Goal: Task Accomplishment & Management: Manage account settings

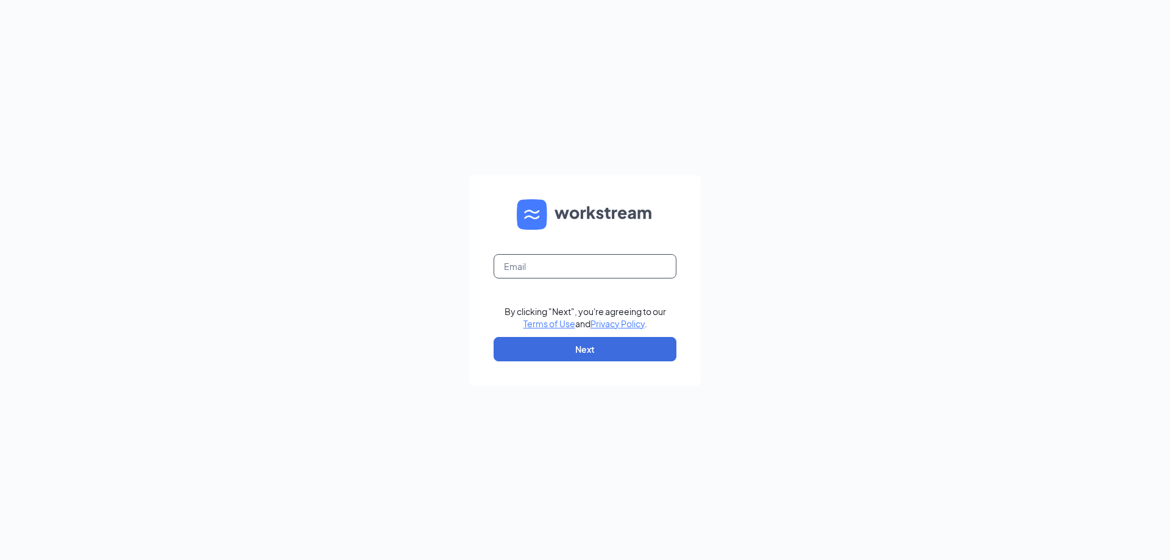
click at [583, 276] on input "text" at bounding box center [584, 266] width 183 height 24
type input "[EMAIL_ADDRESS][DOMAIN_NAME]"
click at [589, 358] on button "Next" at bounding box center [584, 349] width 183 height 24
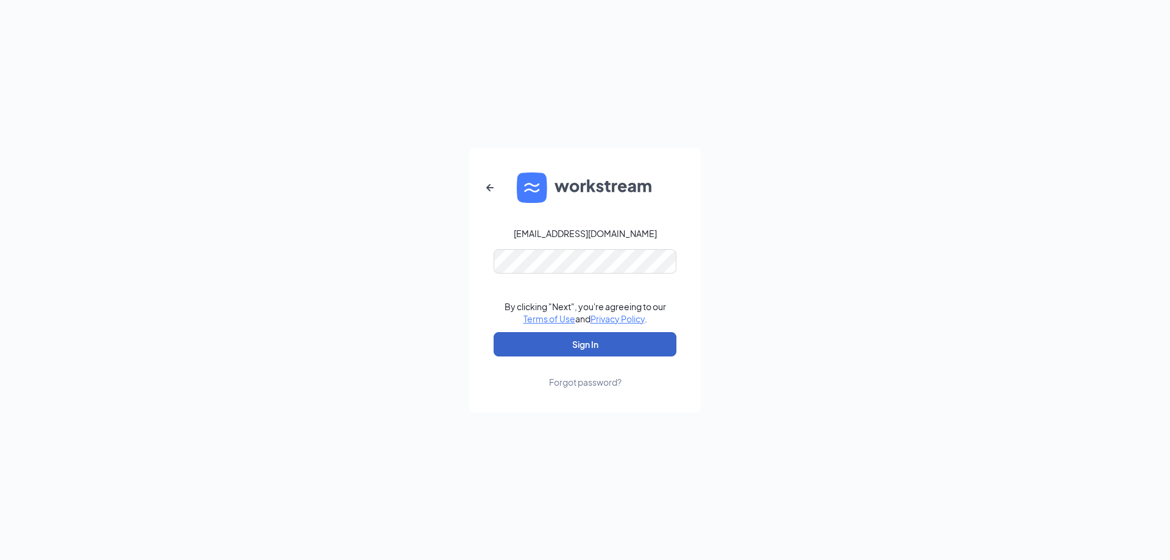
click at [574, 344] on button "Sign In" at bounding box center [584, 344] width 183 height 24
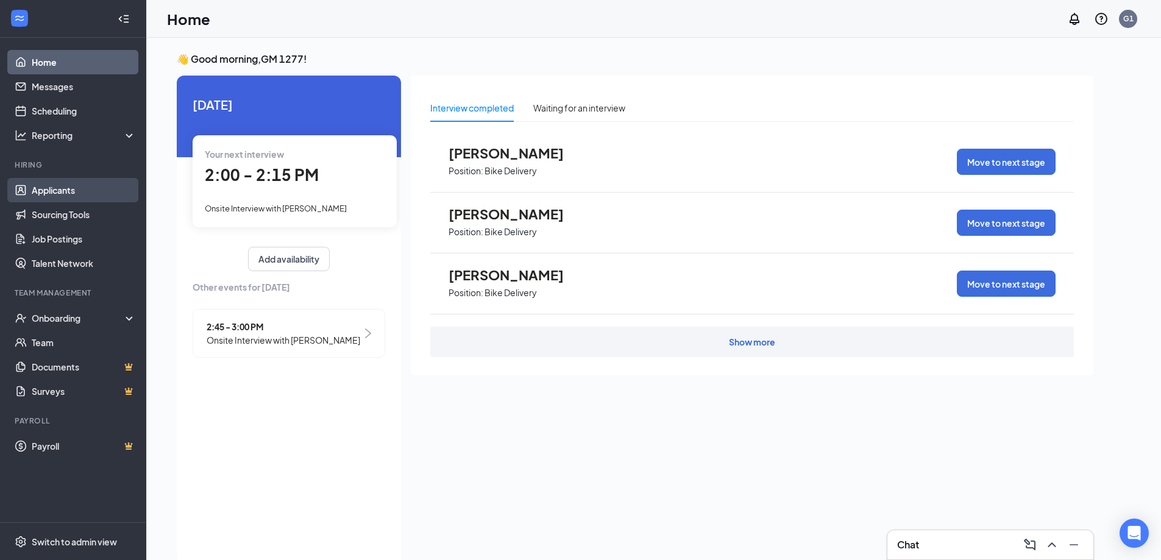
click at [51, 194] on link "Applicants" at bounding box center [84, 190] width 104 height 24
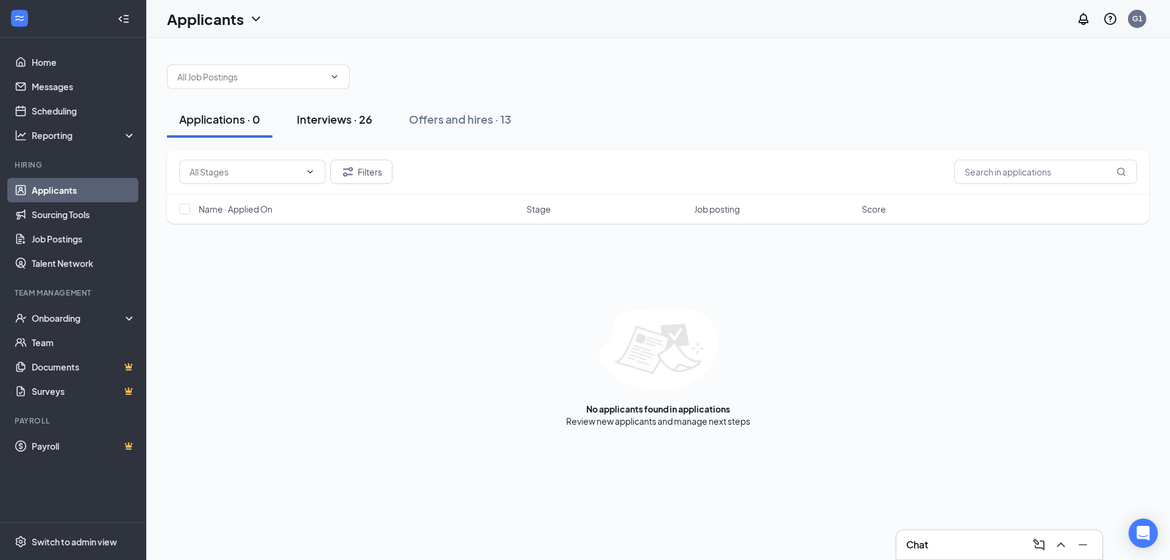
click at [333, 121] on div "Interviews · 26" at bounding box center [335, 118] width 76 height 15
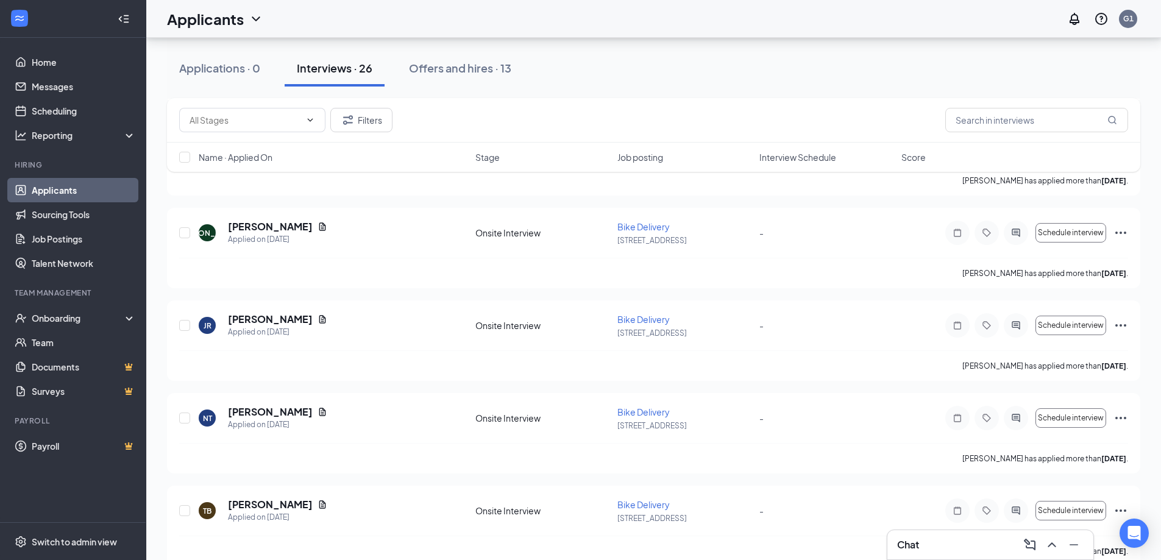
scroll to position [609, 0]
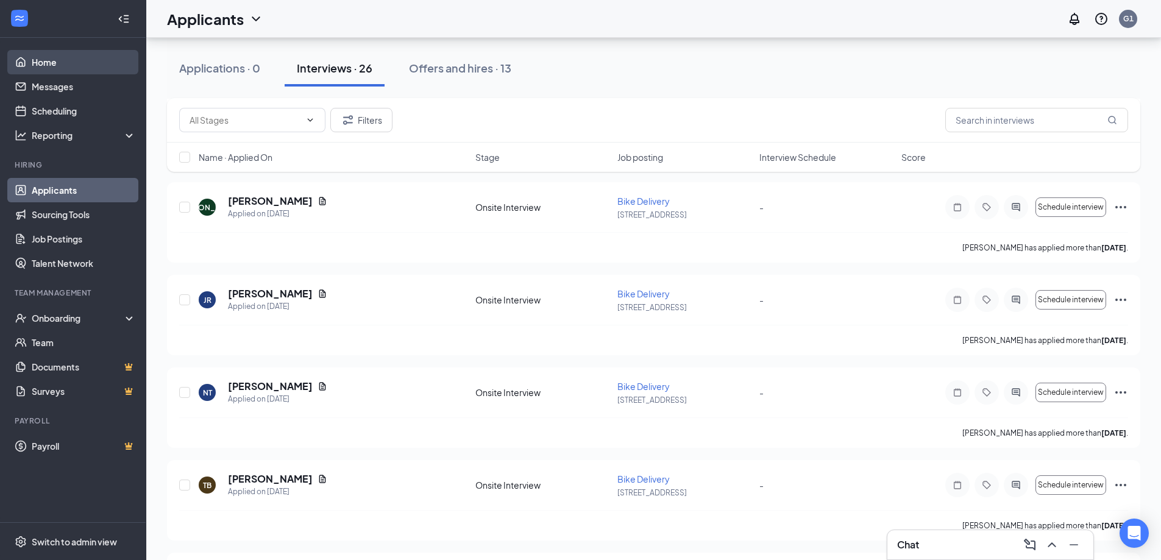
click at [90, 71] on link "Home" at bounding box center [84, 62] width 104 height 24
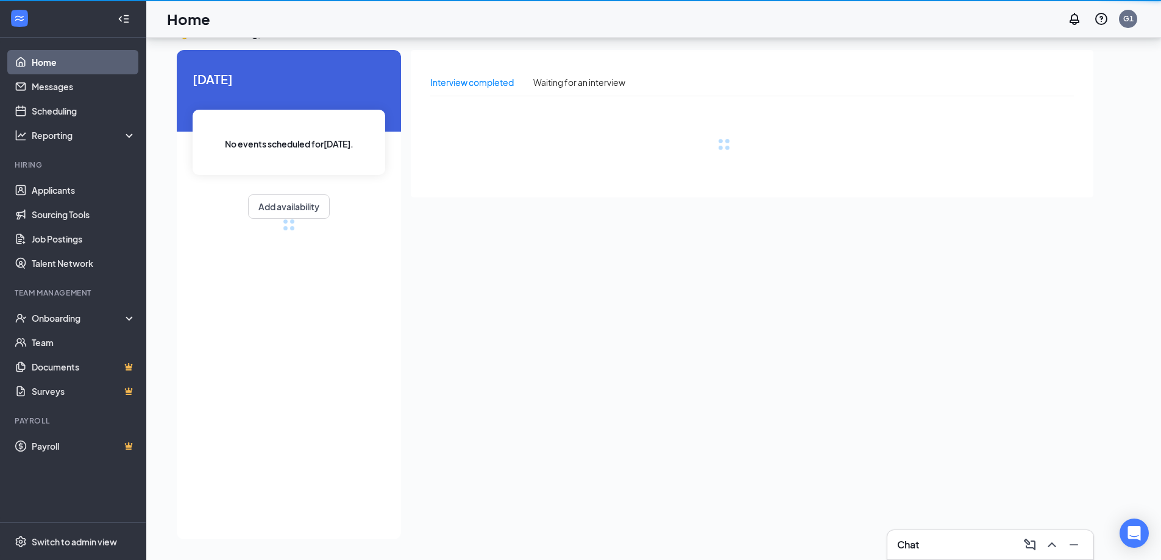
scroll to position [26, 0]
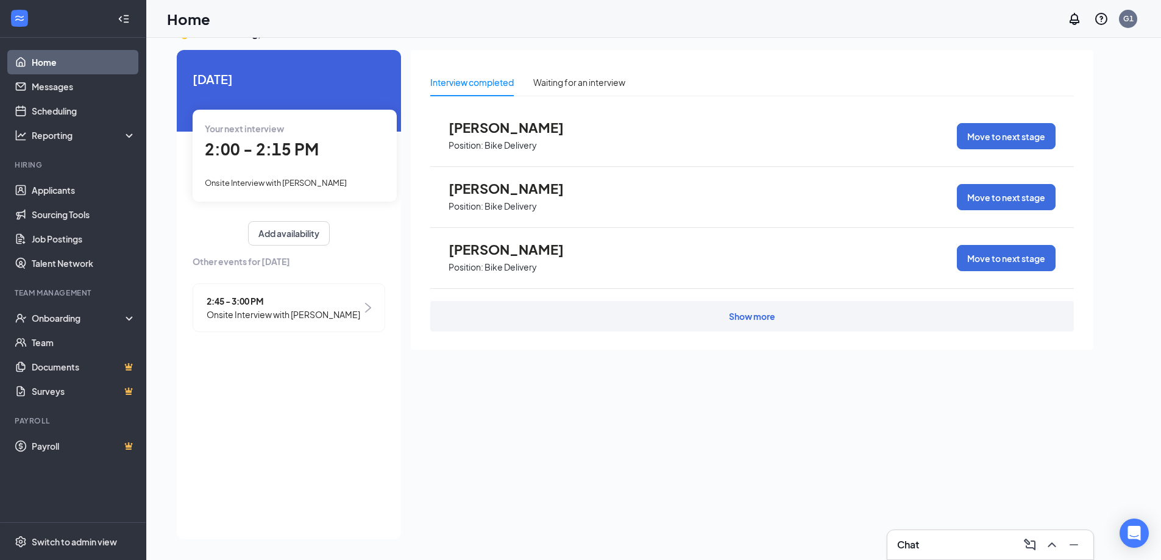
click at [529, 125] on span "Juanita Martin" at bounding box center [515, 127] width 134 height 16
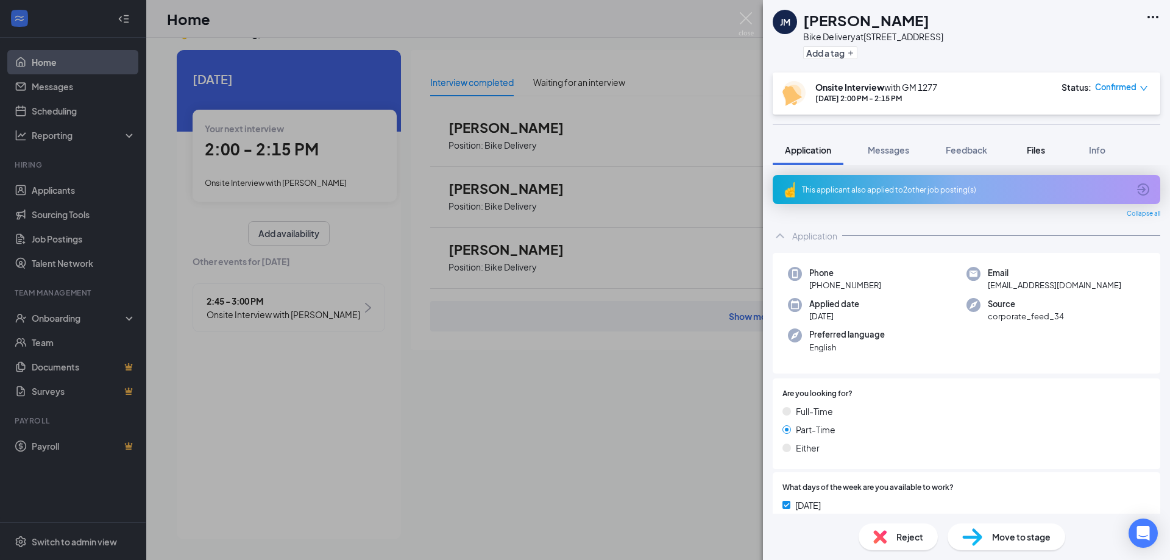
click at [1043, 153] on span "Files" at bounding box center [1036, 149] width 18 height 11
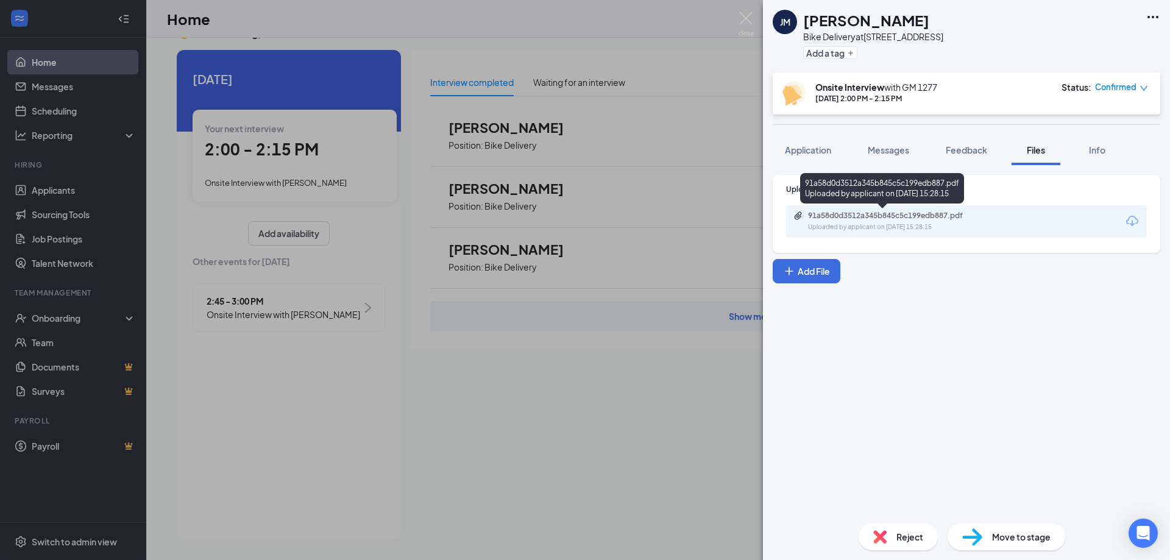
click at [914, 215] on div "91a58d0d3512a345b845c5c199edb887.pdf" at bounding box center [893, 216] width 171 height 10
click at [752, 21] on img at bounding box center [745, 24] width 15 height 24
